Goal: Download file/media

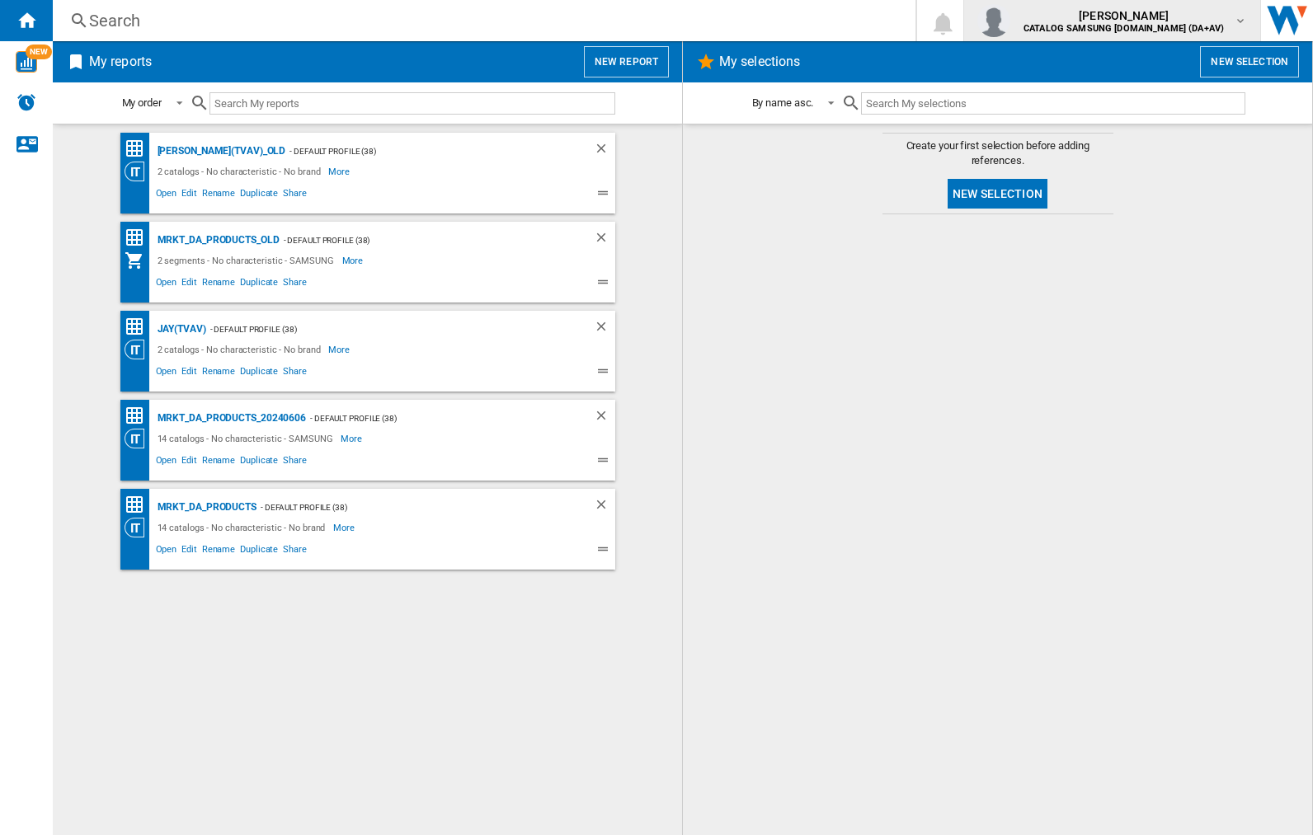
click at [1010, 21] on img "button" at bounding box center [993, 20] width 33 height 33
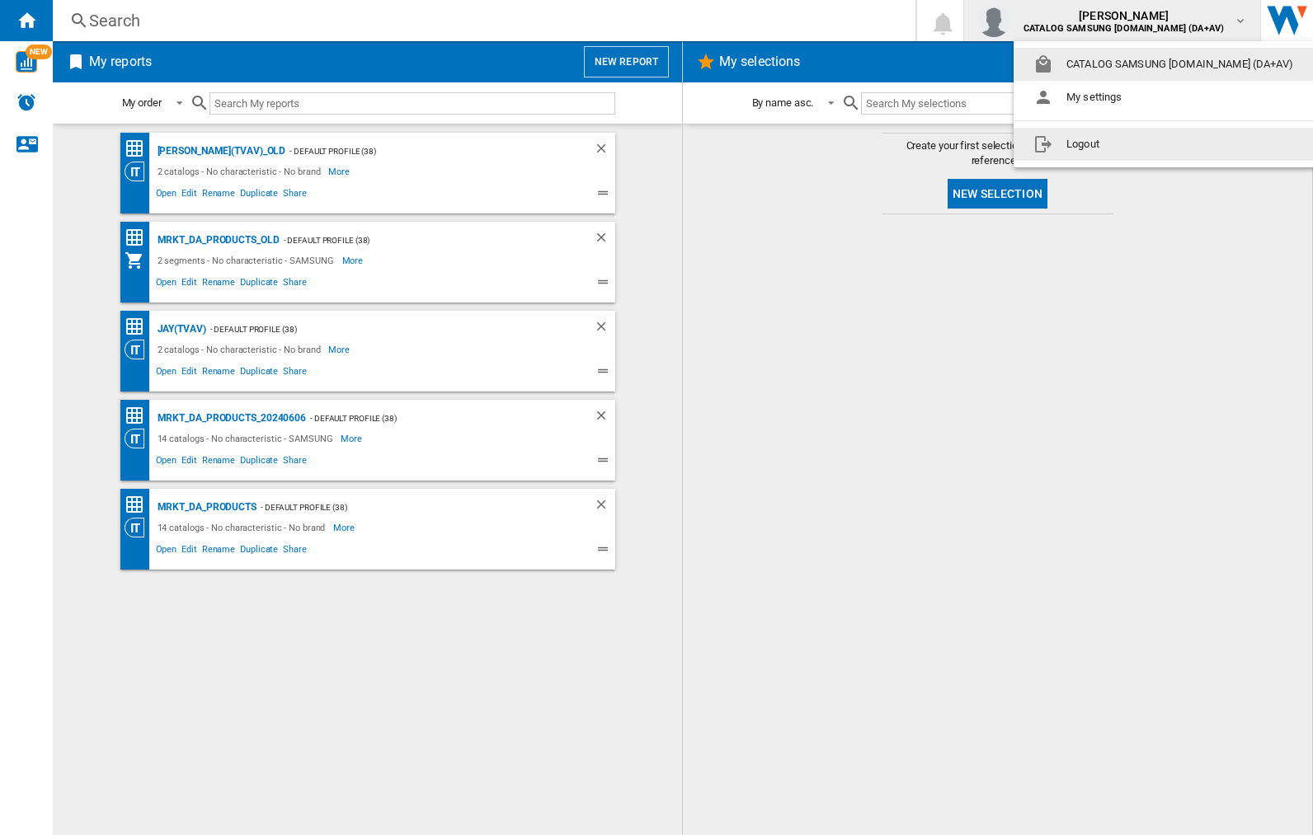
click at [1140, 144] on button "Logout" at bounding box center [1166, 144] width 306 height 33
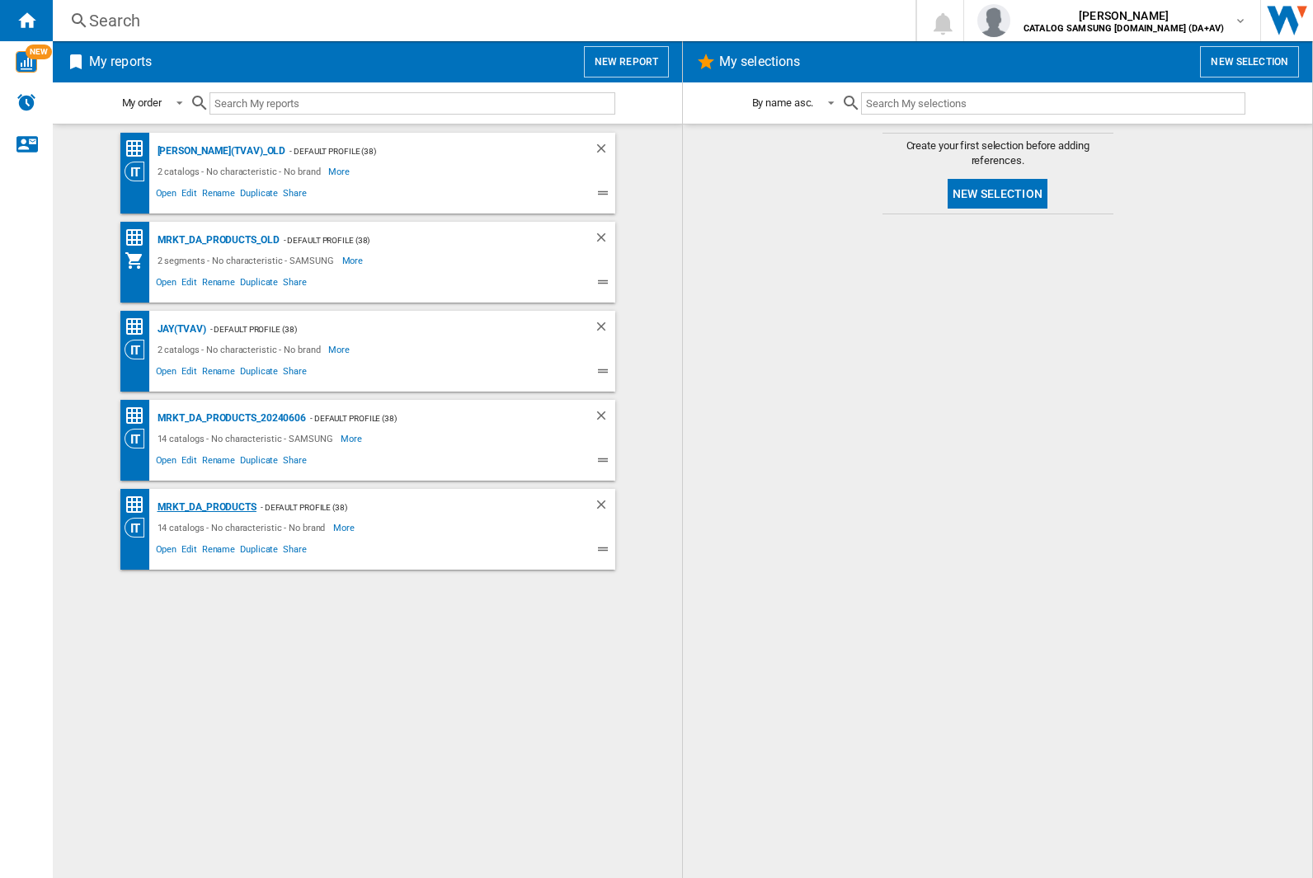
click at [206, 507] on div "MRKT_DA_PRODUCTS" at bounding box center [204, 507] width 103 height 21
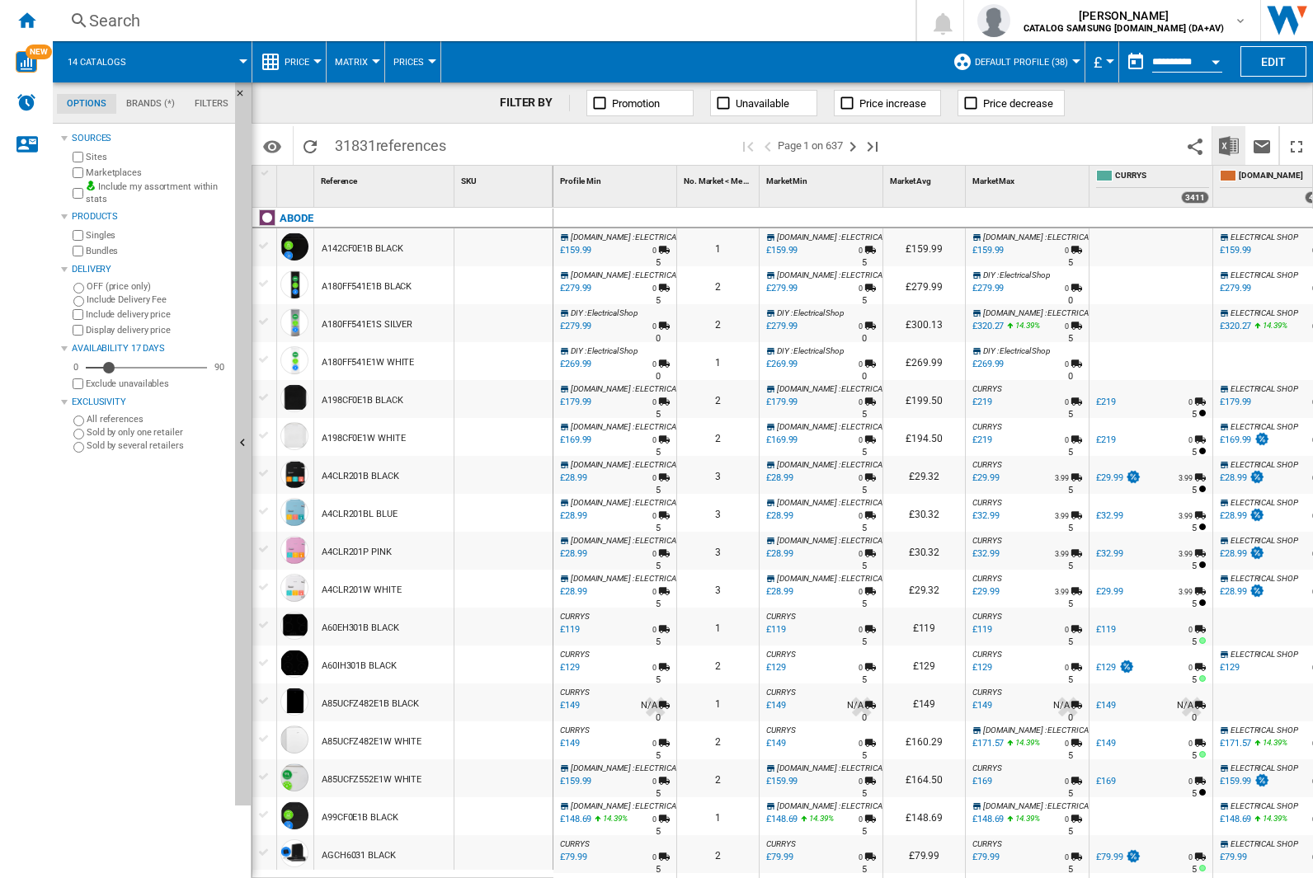
click at [1228, 144] on img "Download in Excel" at bounding box center [1229, 146] width 20 height 20
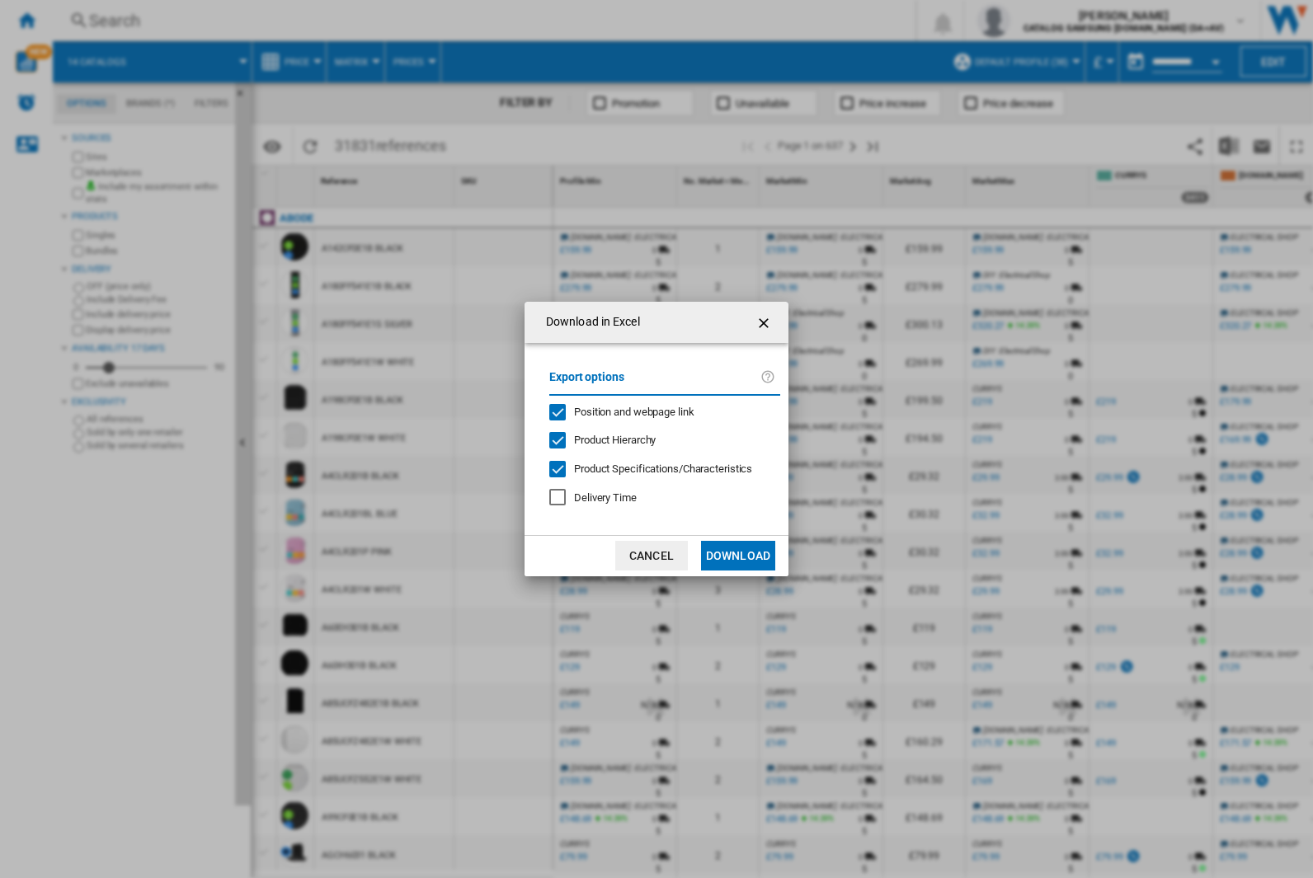
click at [623, 411] on span "Position and webpage link" at bounding box center [634, 412] width 120 height 12
click at [738, 556] on button "Download" at bounding box center [738, 556] width 74 height 30
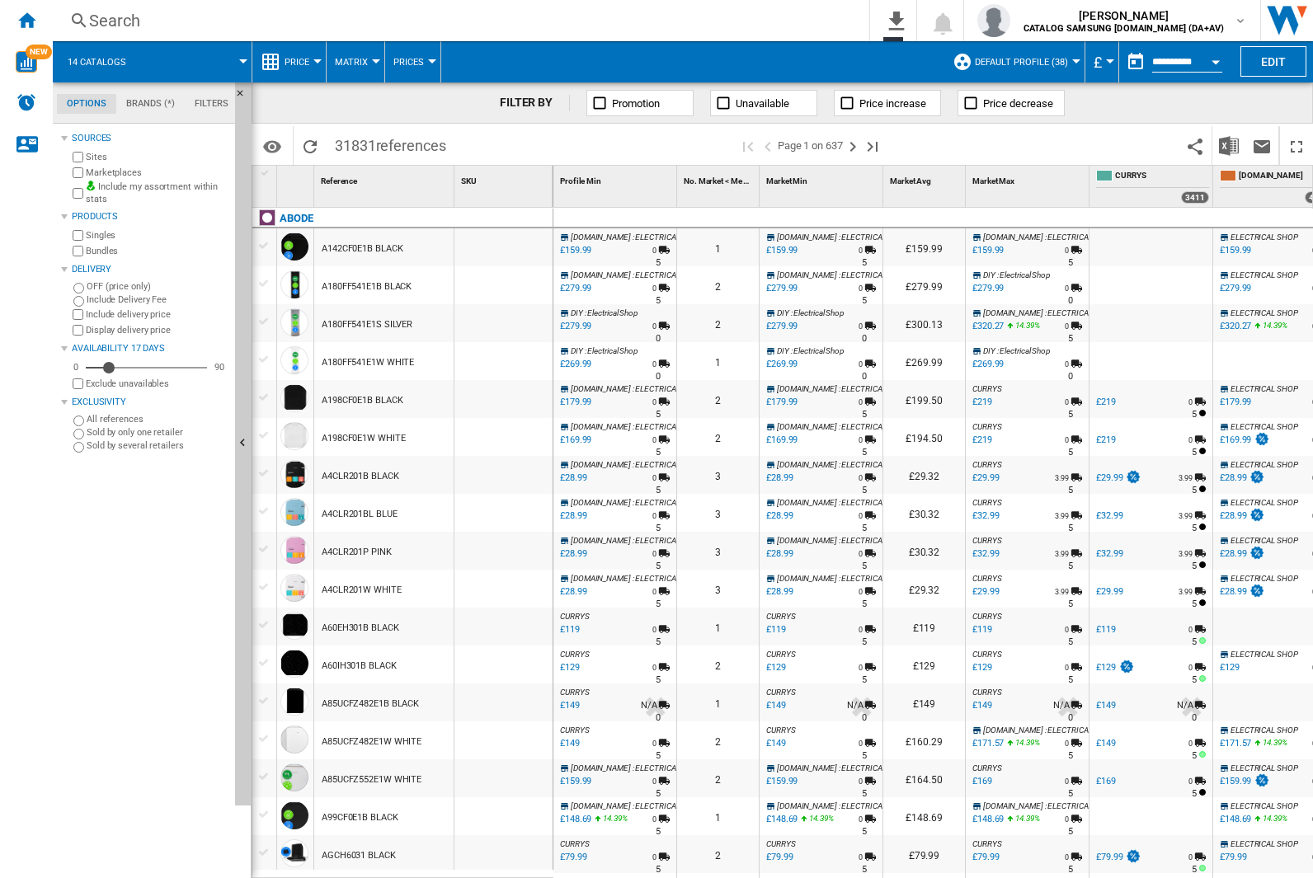
click at [1202, 110] on div "FILTER BY Promotion Unavailable Price increase Price decrease" at bounding box center [781, 102] width 1061 height 41
